Goal: Use online tool/utility: Use online tool/utility

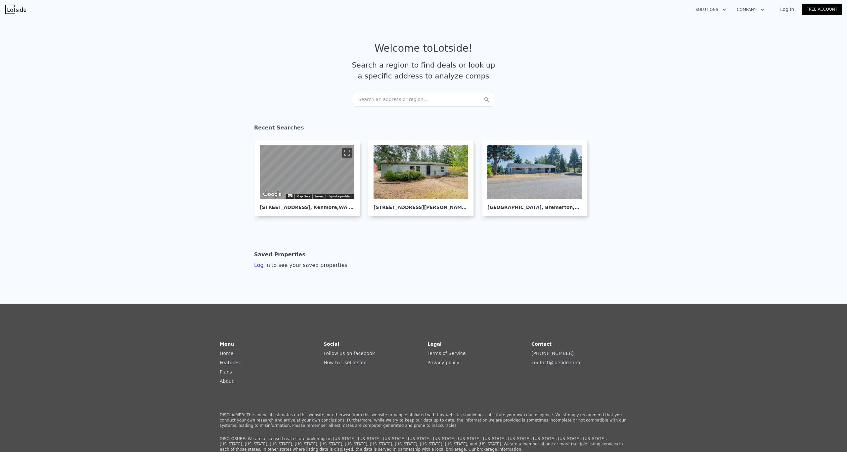
click at [409, 103] on div "Search an address or region..." at bounding box center [424, 99] width 142 height 15
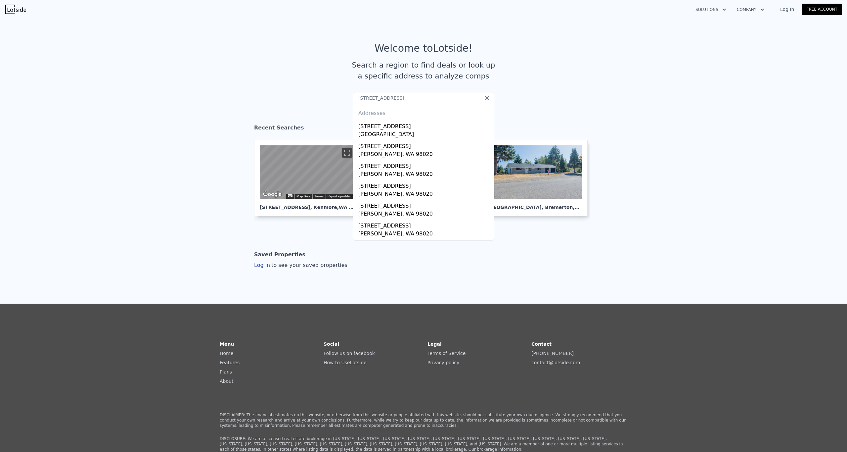
type input "[STREET_ADDRESS]"
click at [403, 119] on div "Addresses" at bounding box center [424, 112] width 136 height 16
click at [402, 123] on div "[STREET_ADDRESS]" at bounding box center [424, 125] width 133 height 11
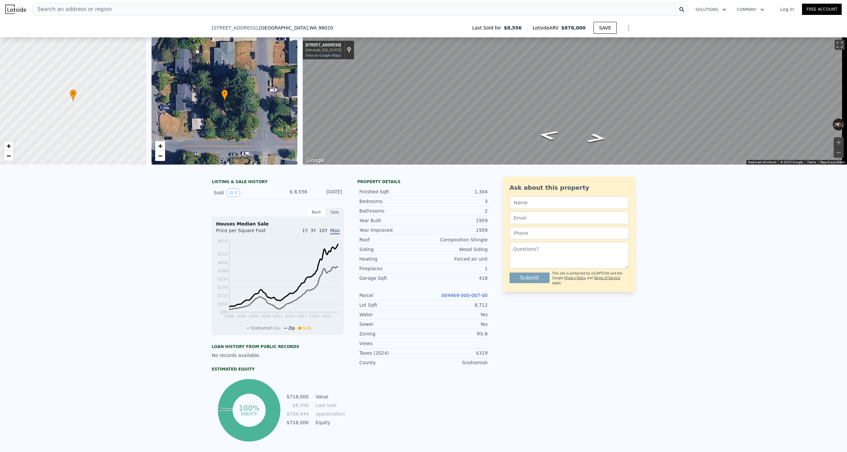
scroll to position [113, 0]
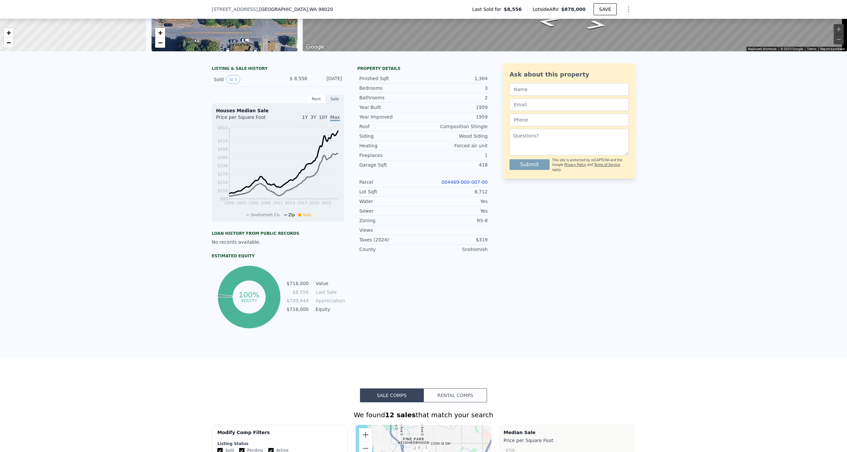
drag, startPoint x: 196, startPoint y: 194, endPoint x: 203, endPoint y: 190, distance: 8.2
click at [201, 191] on div "LISTING & SALE HISTORY Sold 0 $ 8,556 [DATE] Rent Sale Rent over time Price per…" at bounding box center [423, 208] width 847 height 301
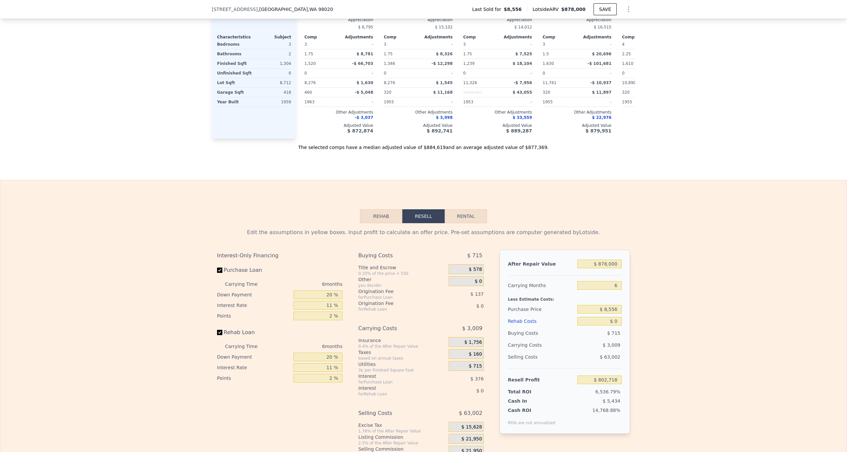
scroll to position [749, 0]
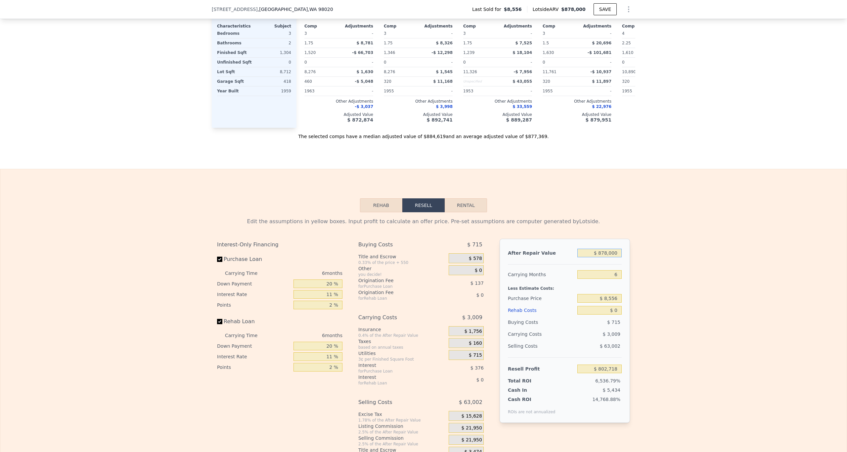
click at [476, 243] on input "$ 878,000" at bounding box center [599, 253] width 44 height 9
type input "$ 6"
type input "-$ 11,068"
type input "$ 63"
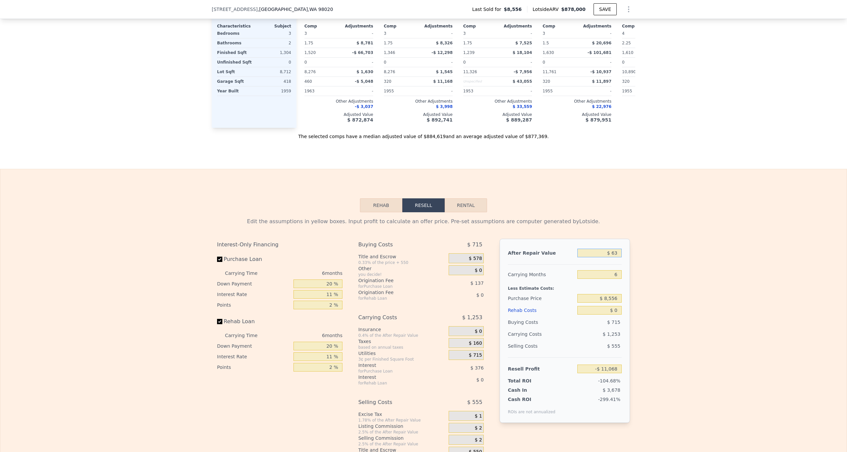
type input "-$ 11,016"
type input "$ 635"
type input "-$ 10,485"
type input "$ 6,350"
type input "-$ 5,189"
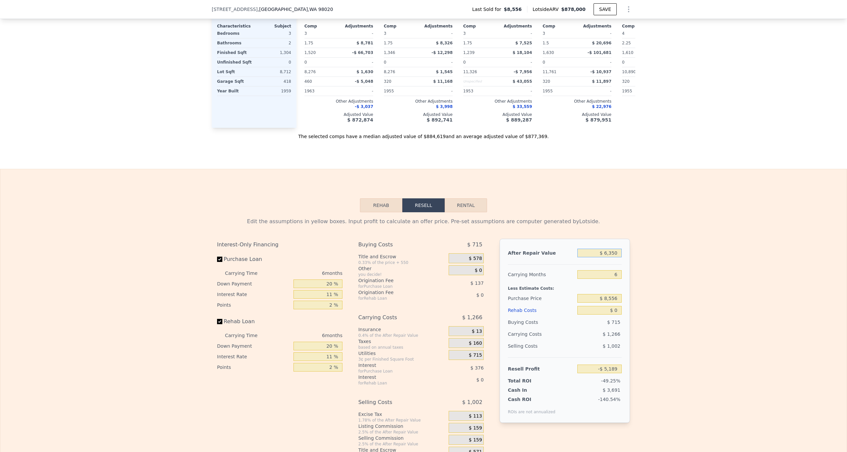
type input "$ 63,500"
type input "$ 47,782"
type input "$ 635,000"
type input "$ 577,488"
click at [476, 243] on input "$ 8,556" at bounding box center [599, 298] width 44 height 9
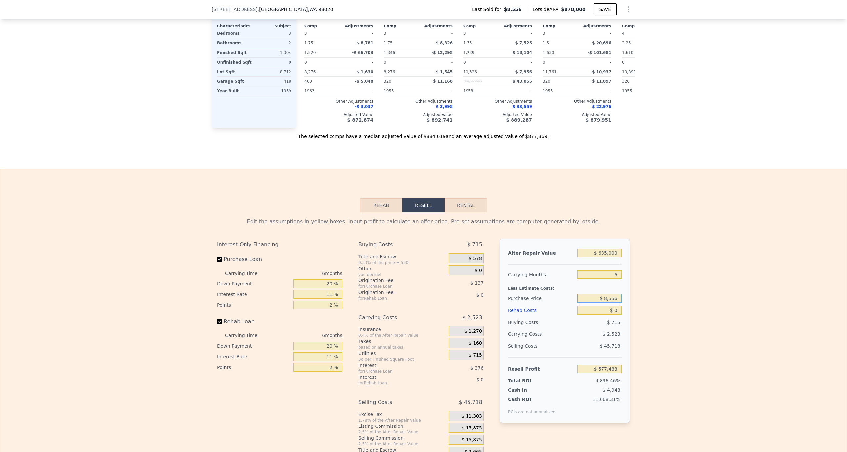
click at [476, 243] on input "$ 8,556" at bounding box center [599, 298] width 44 height 9
type input "$ 100,000"
click at [476, 243] on input "$ 0" at bounding box center [599, 310] width 44 height 9
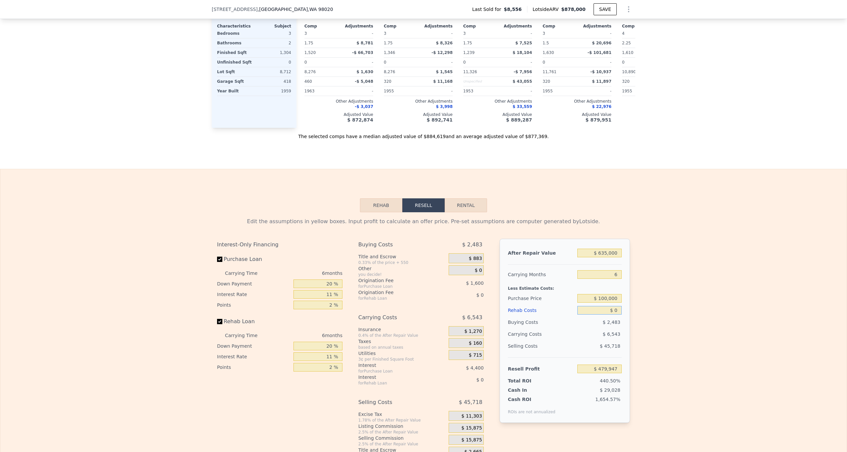
type input "$ 480,256"
click at [476, 243] on input "$ 635,000" at bounding box center [599, 253] width 44 height 9
drag, startPoint x: 594, startPoint y: 261, endPoint x: 635, endPoint y: 259, distance: 40.8
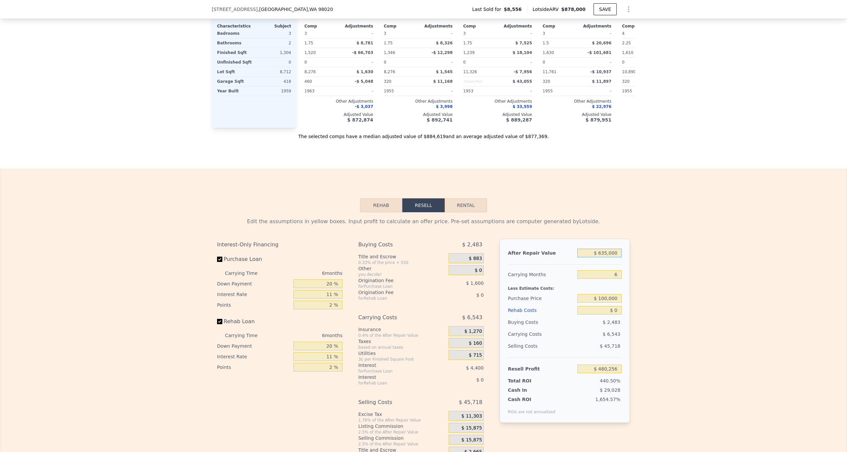
click at [476, 243] on div "Edit the assumptions in yellow boxes. Input profit to calculate an offer price.…" at bounding box center [423, 335] width 846 height 246
drag, startPoint x: 591, startPoint y: 261, endPoint x: 634, endPoint y: 266, distance: 43.0
click at [476, 243] on div "Edit the assumptions in yellow boxes. Input profit to calculate an offer price.…" at bounding box center [423, 335] width 846 height 246
click at [476, 243] on input "$ 0" at bounding box center [599, 310] width 44 height 9
paste input "6,350,00"
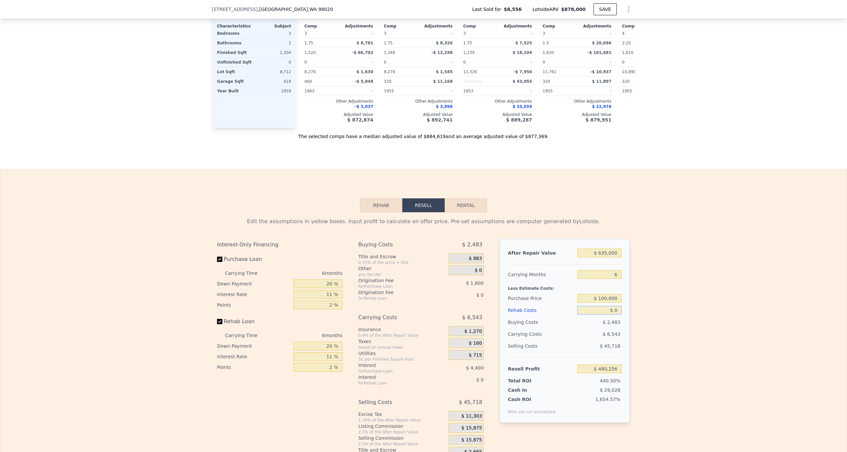
type input "$ 6,350,000"
type input "-$ 6,250,746"
type input "$ 635,000"
type input "-$ 192,846"
click at [476, 243] on input "$ 635,000" at bounding box center [599, 253] width 44 height 9
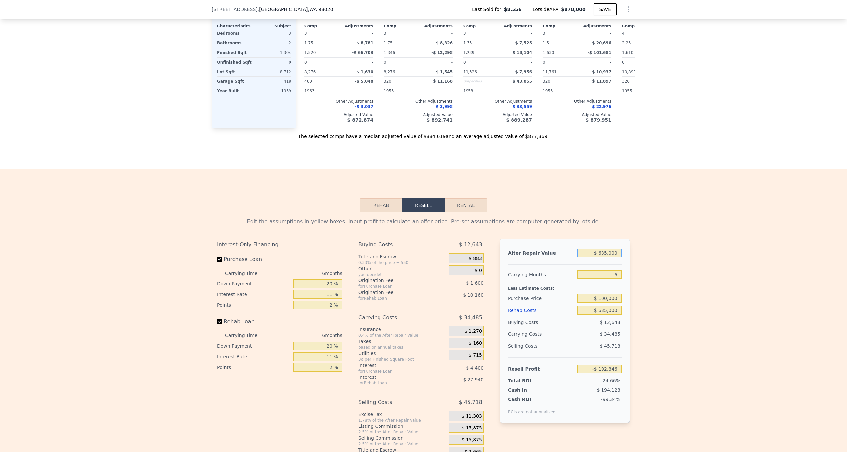
click at [476, 243] on input "$ 635,000" at bounding box center [599, 253] width 44 height 9
type input "$ 9"
type input "-$ 781,399"
type input "$ 90"
type input "-$ 781,324"
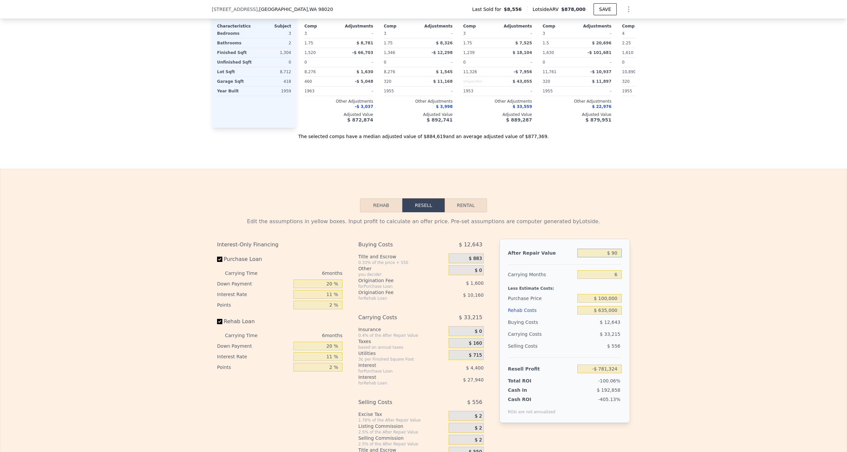
type input "$ 900"
type input "-$ 780,575"
type input "$ 9,000"
type input "-$ 773,066"
type input "$ 90,000"
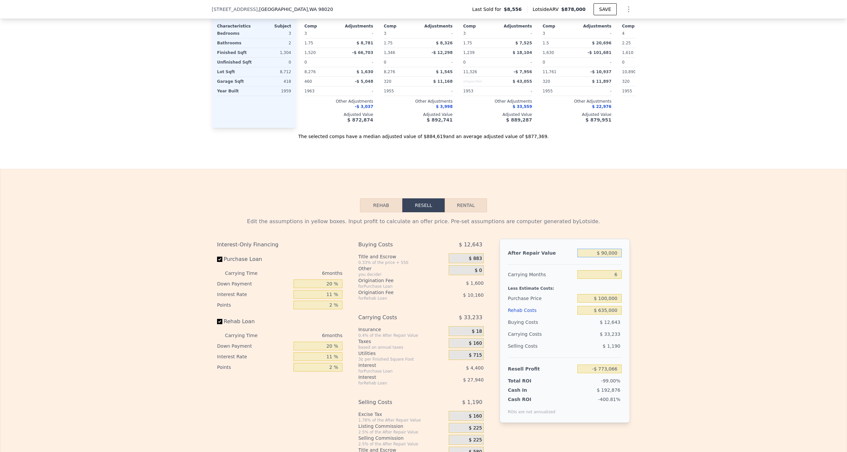
type input "-$ 697,990"
type input "$ 900,000"
type input "$ 52,775"
click at [476, 243] on div "Edit the assumptions in yellow boxes. Input profit to calculate an offer price.…" at bounding box center [423, 335] width 846 height 246
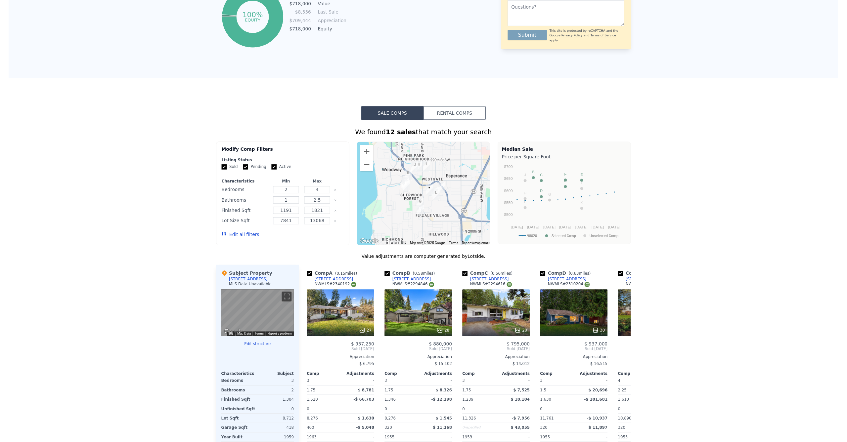
scroll to position [0, 0]
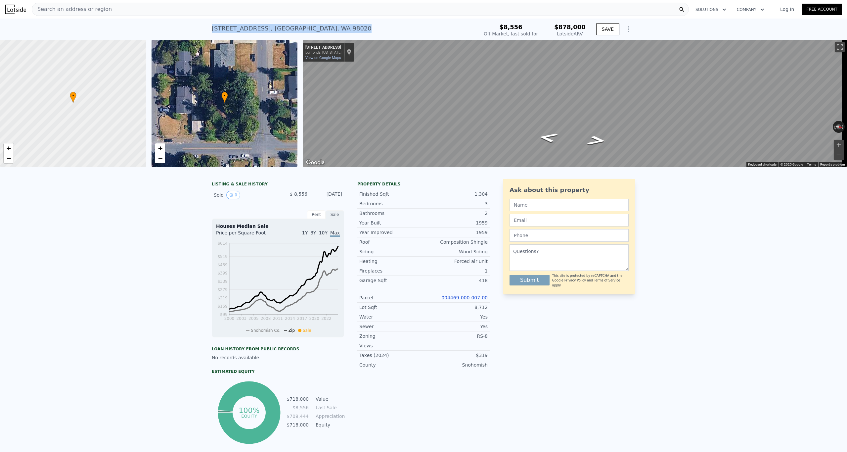
drag, startPoint x: 217, startPoint y: 28, endPoint x: 361, endPoint y: 35, distance: 144.7
click at [361, 35] on div "[STREET_ADDRESS] Sold [DATE] for $8,556 (~ARV $878k ) $8,556 Off Market, last s…" at bounding box center [423, 29] width 847 height 21
click at [179, 10] on div "Search an address or region" at bounding box center [360, 9] width 657 height 13
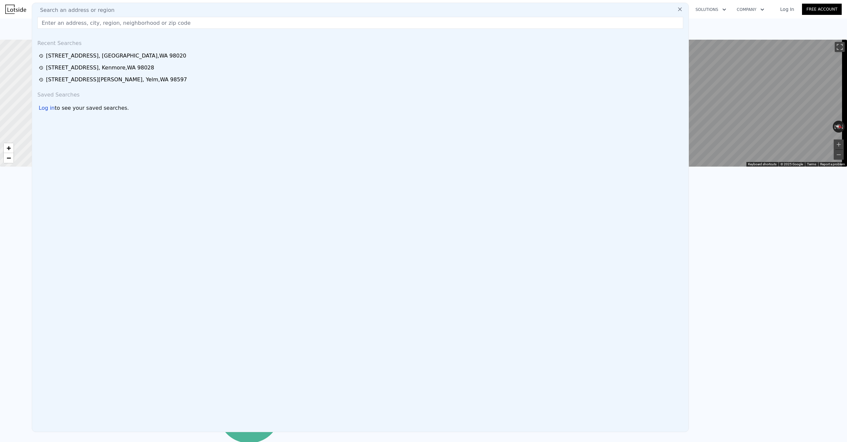
type input "$ 878,000"
type input "$ 0"
type input "$ 802,718"
click at [476, 221] on div "LISTING & SALE HISTORY Sold 0 $ 8,556 [DATE] Rent Sale Rent over time Price per…" at bounding box center [423, 323] width 847 height 301
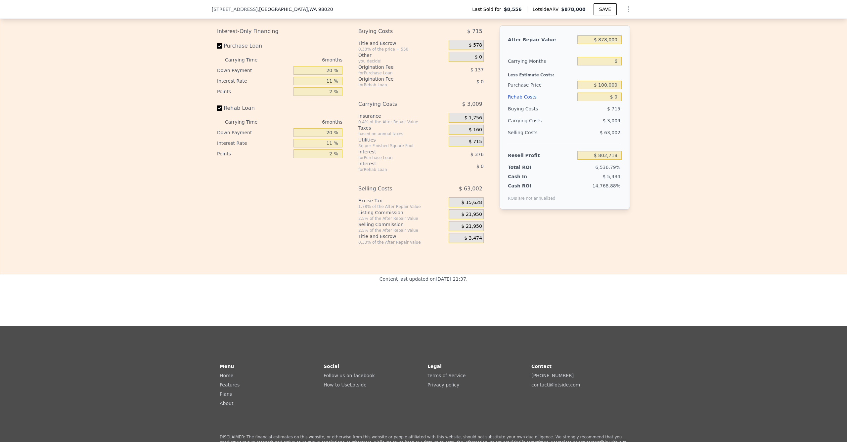
scroll to position [949, 0]
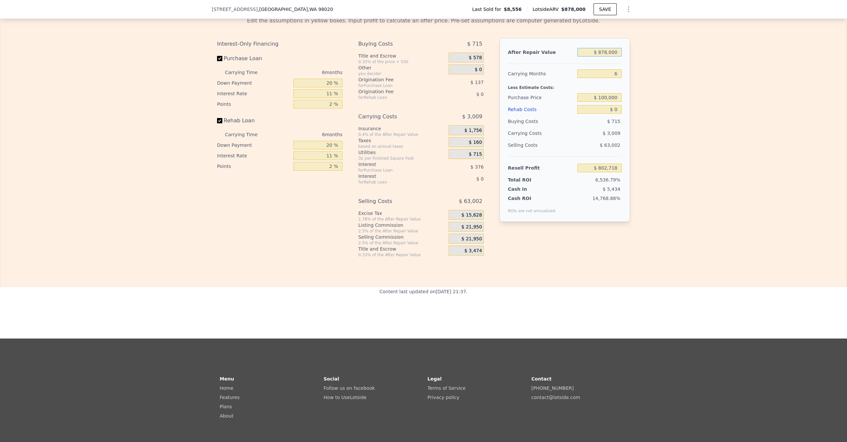
click at [476, 57] on input "$ 878,000" at bounding box center [599, 52] width 44 height 9
type input "$ 4"
type input "-$ 11,070"
type input "$ 40"
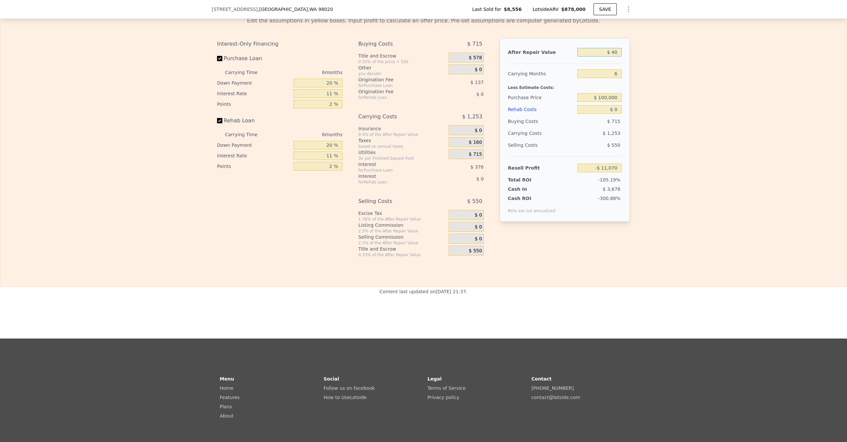
type input "-$ 11,037"
type input "$ 400"
type input "-$ 10,703"
type input "$ 4,000"
type input "-$ 7,366"
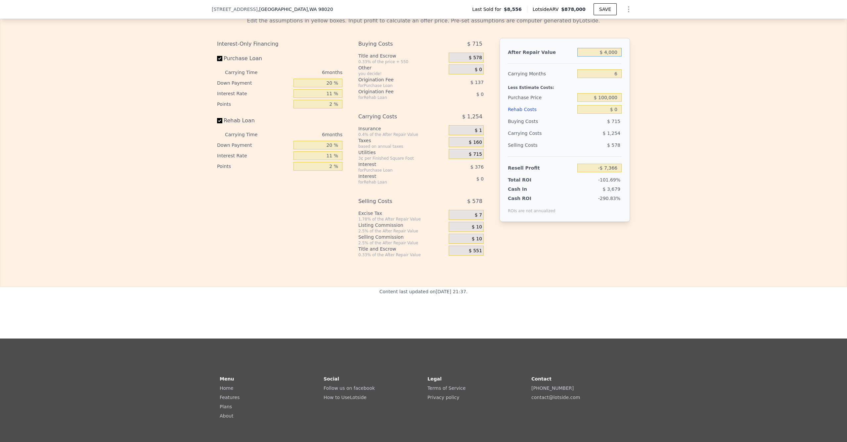
type input "$ 40,000"
type input "$ 26,001"
type input "$ 400,000"
type input "$ 359,674"
click at [476, 102] on input "$ 100,000" at bounding box center [599, 97] width 44 height 9
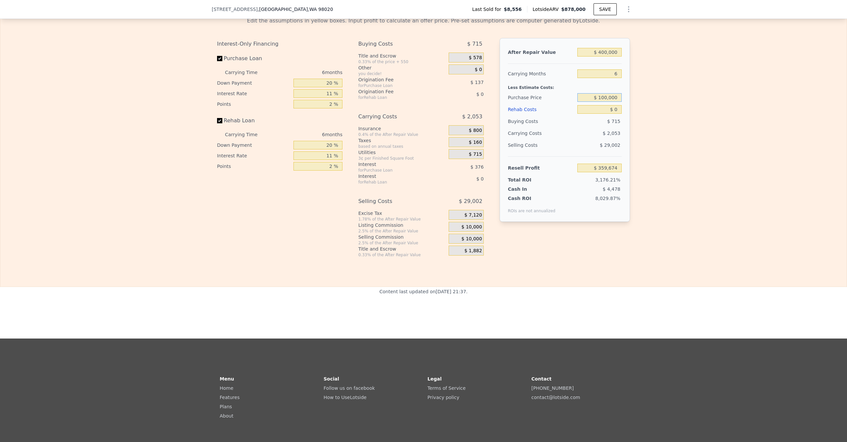
click at [476, 102] on input "$ 100,000" at bounding box center [599, 97] width 44 height 9
type input "$ 265,000"
click at [476, 114] on input "$ 0" at bounding box center [599, 109] width 44 height 9
type input "$ 86,993"
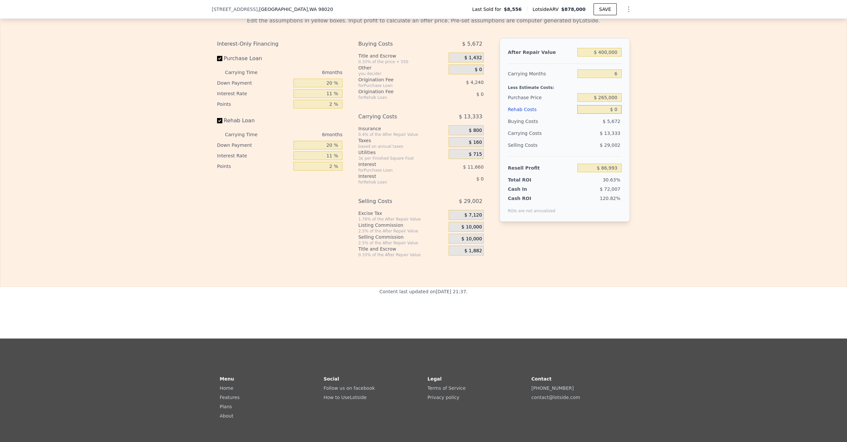
type input "$ 40"
type input "$ 86,952"
type input "$ 400"
type input "$ 86,569"
type input "$ 4,000"
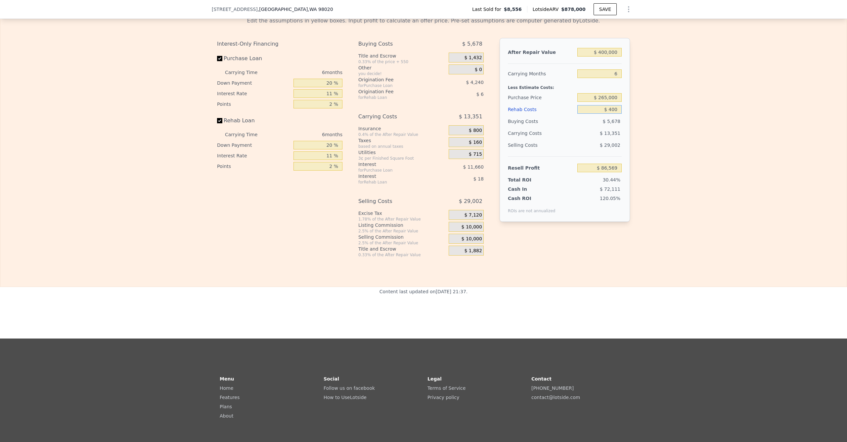
type input "$ 82,755"
type input "$ 40,000"
type input "$ 44,595"
type input "$ 4,000"
type input "$ 82,755"
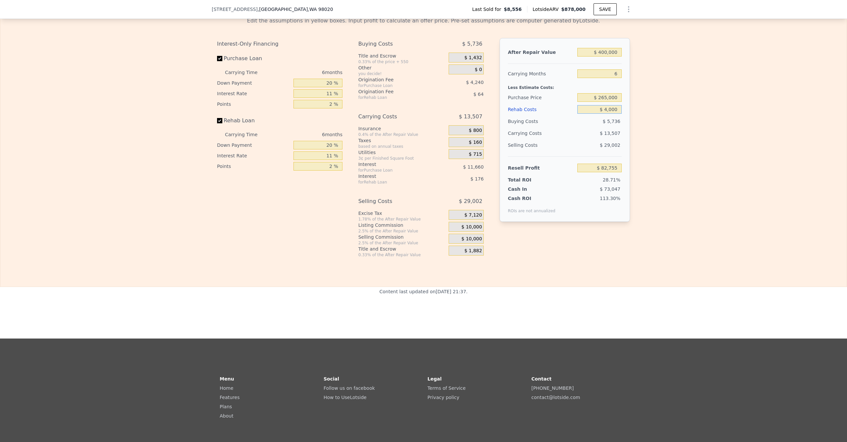
type input "$ 40,000"
type input "$ 44,595"
click at [476, 150] on div "Edit the assumptions in yellow boxes. Input profit to calculate an offer price.…" at bounding box center [423, 135] width 846 height 246
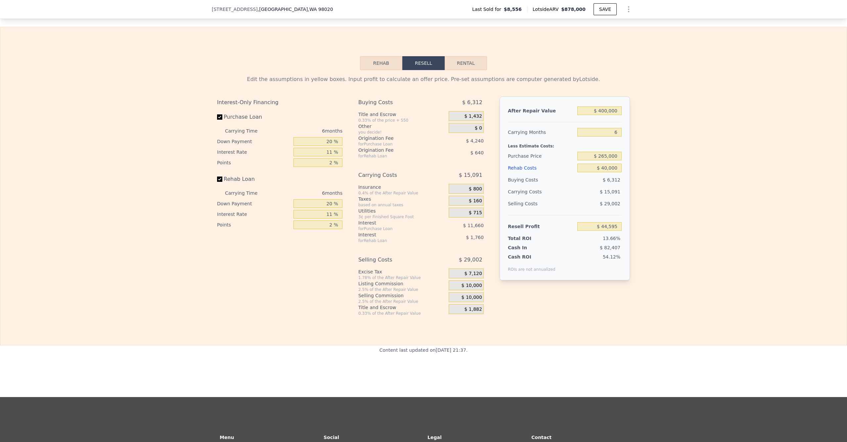
scroll to position [889, 0]
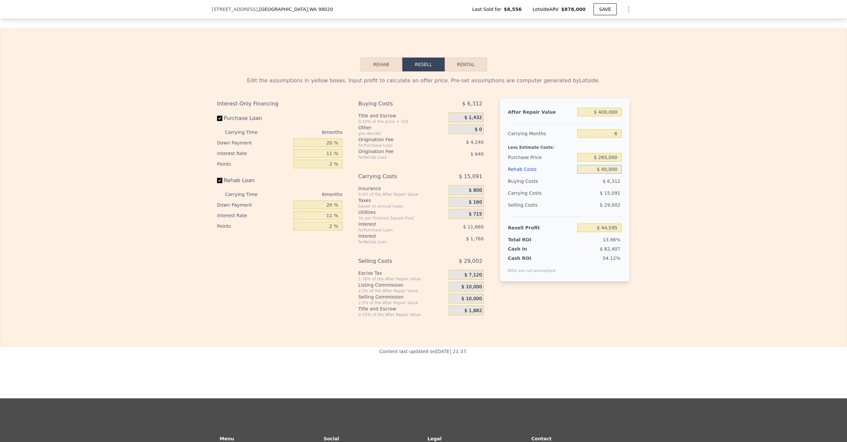
click at [476, 174] on input "$ 40,000" at bounding box center [599, 169] width 44 height 9
type input "$ 0000"
type input "$ 86,993"
type input "$ 50,000"
type input "$ 33,991"
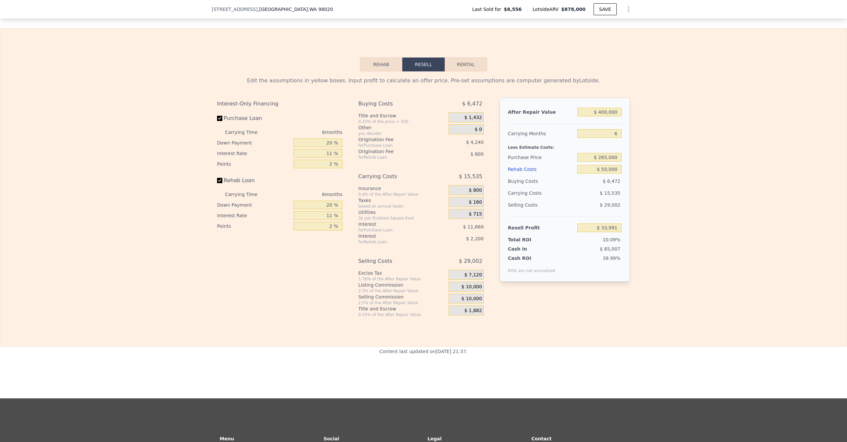
click at [476, 231] on div "Edit the assumptions in yellow boxes. Input profit to calculate an offer price.…" at bounding box center [423, 194] width 846 height 246
click at [476, 199] on div "$ 15,535" at bounding box center [587, 193] width 70 height 12
click at [476, 162] on input "$ 265,000" at bounding box center [599, 157] width 44 height 9
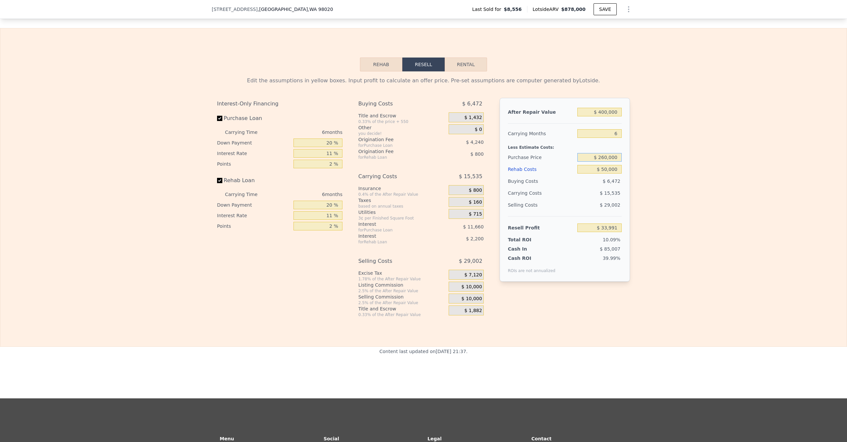
type input "$ 260,000"
type input "$ 39,303"
type input "$ 255,000"
type input "$ 44,622"
click at [476, 189] on div "Edit the assumptions in yellow boxes. Input profit to calculate an offer price.…" at bounding box center [423, 194] width 846 height 246
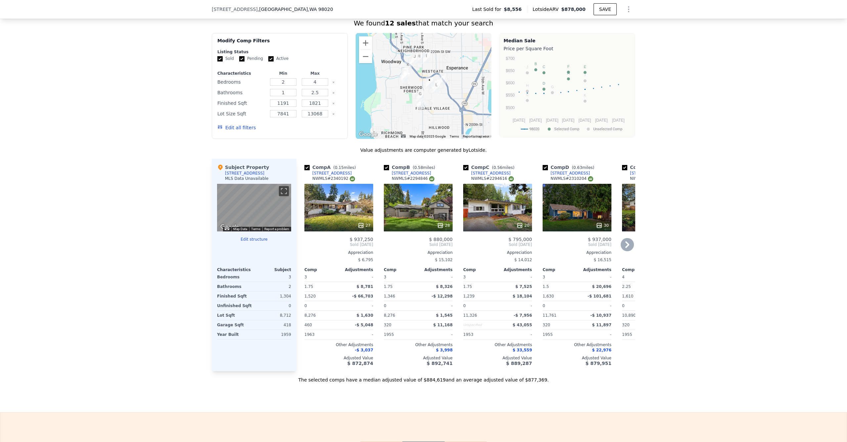
scroll to position [517, 0]
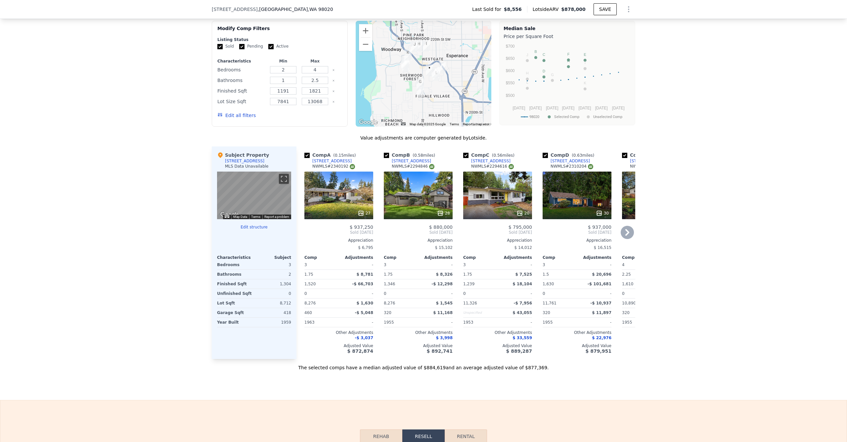
click at [329, 199] on div "27" at bounding box center [338, 196] width 69 height 48
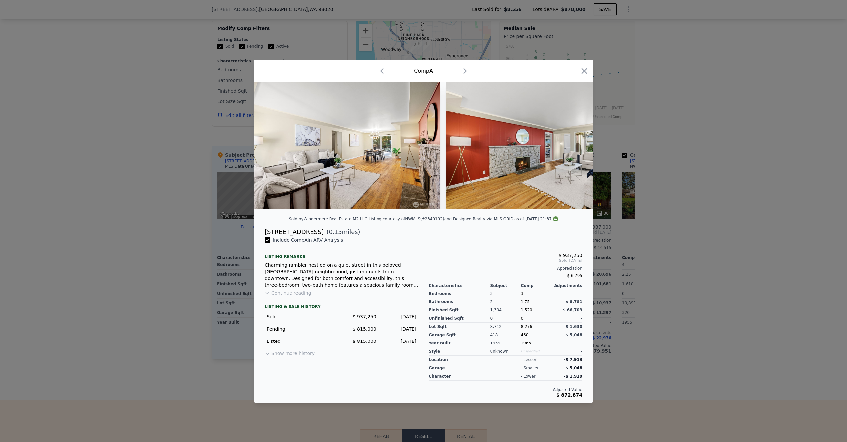
scroll to position [0, 1014]
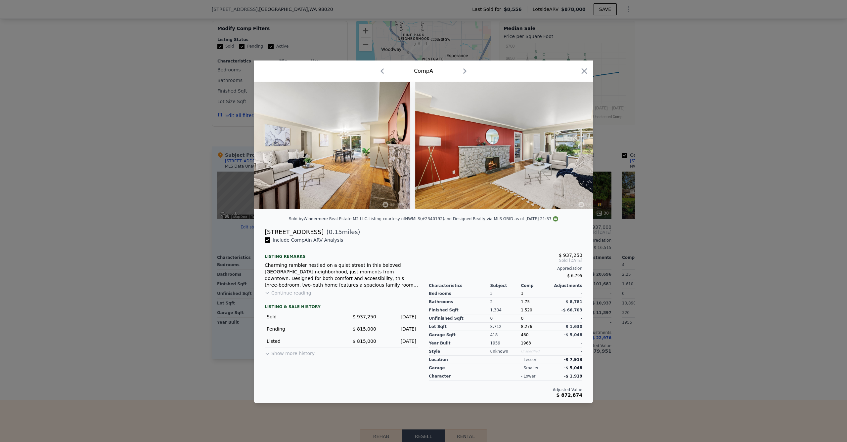
drag, startPoint x: 585, startPoint y: 66, endPoint x: 581, endPoint y: 78, distance: 12.7
click at [476, 67] on icon "button" at bounding box center [584, 71] width 9 height 9
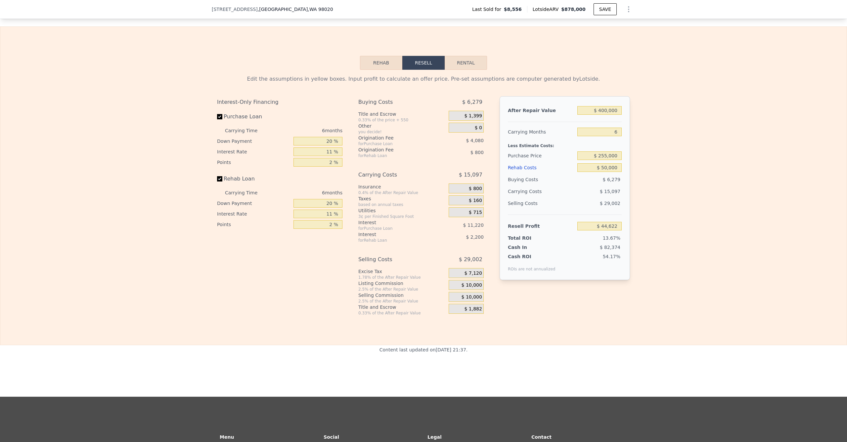
scroll to position [711, 0]
